Goal: Navigation & Orientation: Go to known website

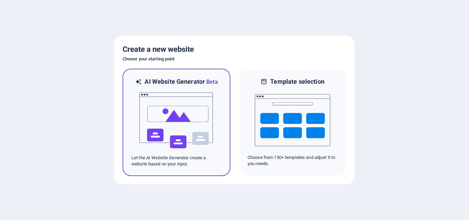
click at [168, 129] on img at bounding box center [176, 120] width 75 height 69
